Goal: Information Seeking & Learning: Learn about a topic

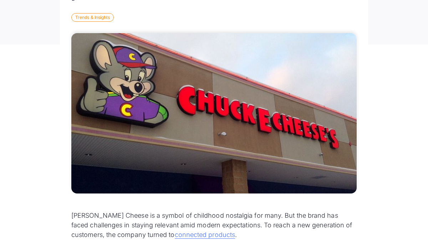
scroll to position [190, 0]
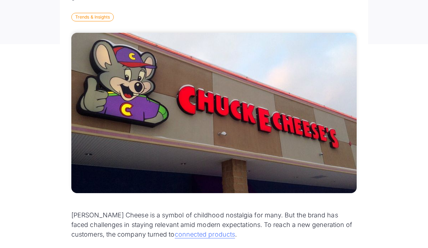
drag, startPoint x: 198, startPoint y: 90, endPoint x: 208, endPoint y: 104, distance: 17.4
drag, startPoint x: 208, startPoint y: 104, endPoint x: 248, endPoint y: 121, distance: 44.0
click at [248, 121] on img at bounding box center [214, 113] width 286 height 161
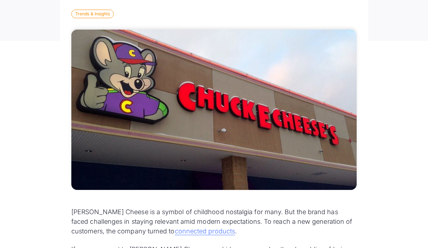
scroll to position [198, 0]
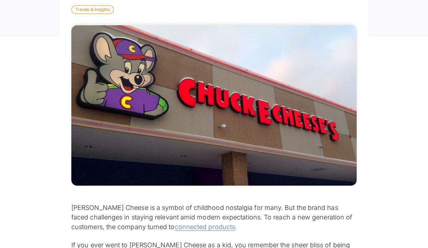
drag, startPoint x: 250, startPoint y: 115, endPoint x: 218, endPoint y: 39, distance: 82.6
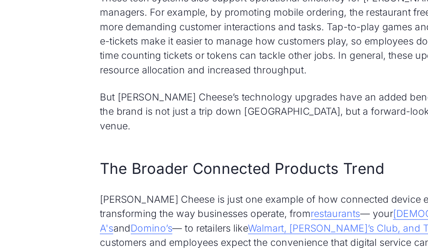
scroll to position [1571, 0]
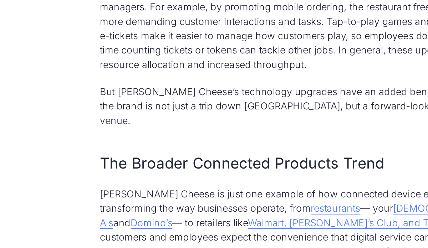
drag, startPoint x: 102, startPoint y: 62, endPoint x: 122, endPoint y: 123, distance: 64.2
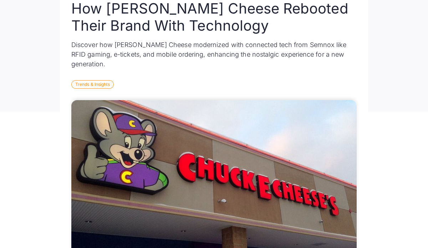
scroll to position [125, 0]
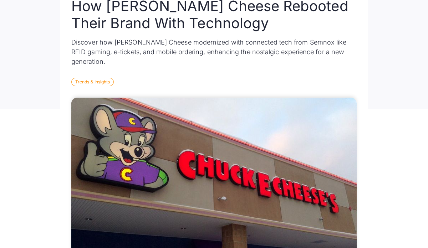
click at [291, 87] on div "Back to all resources Article [DATE] How [PERSON_NAME] Cheese Rebooted Their Br…" at bounding box center [214, 27] width 308 height 164
